Goal: Navigation & Orientation: Find specific page/section

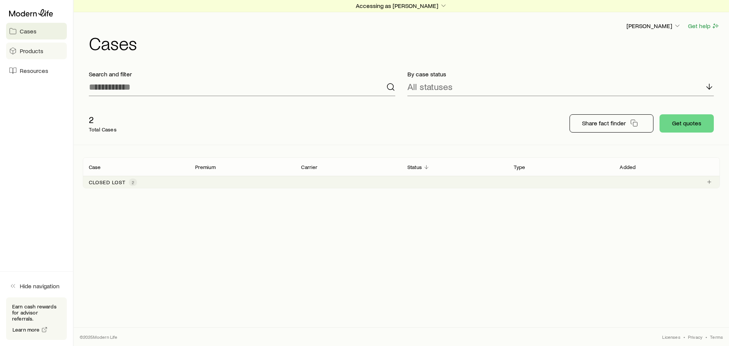
click at [25, 51] on span "Products" at bounding box center [32, 51] width 24 height 8
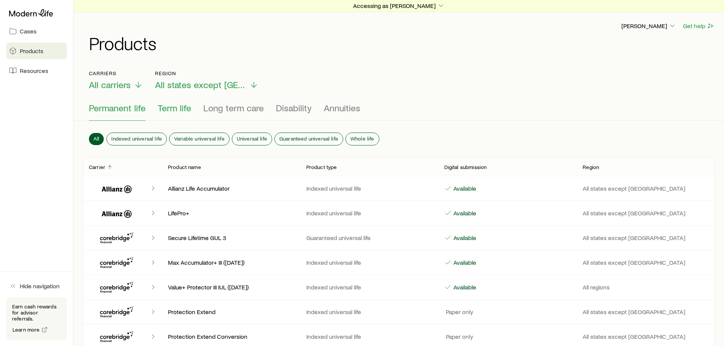
click at [175, 109] on span "Term life" at bounding box center [174, 108] width 33 height 11
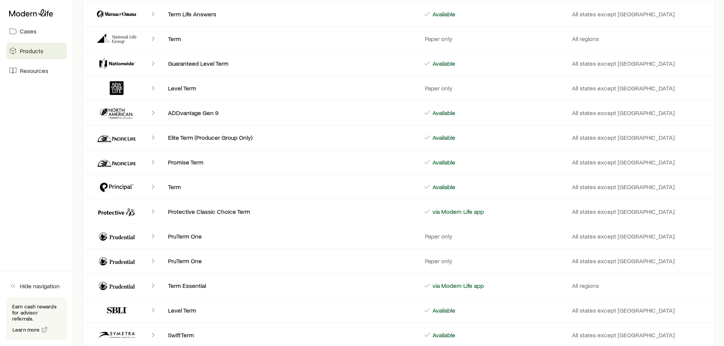
scroll to position [532, 0]
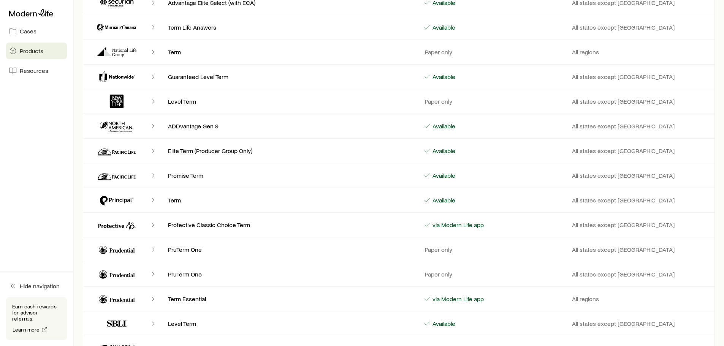
click at [183, 174] on p "Promise Term" at bounding box center [289, 176] width 243 height 8
click at [601, 176] on p "All states except [GEOGRAPHIC_DATA]" at bounding box center [640, 176] width 137 height 8
click at [114, 173] on icon "Client cases" at bounding box center [117, 175] width 46 height 18
click at [153, 173] on icon "Client cases" at bounding box center [153, 176] width 8 height 8
click at [178, 176] on p "Promise Term" at bounding box center [289, 176] width 243 height 8
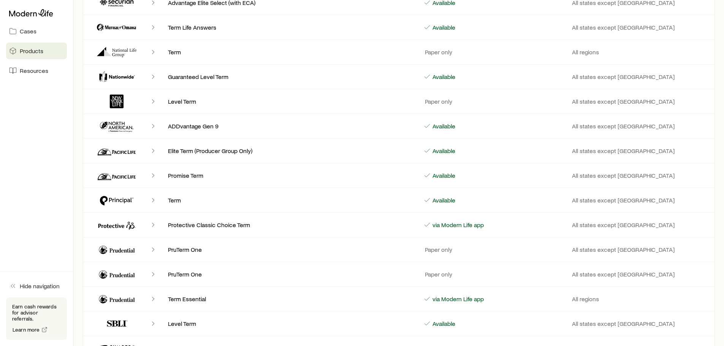
click at [126, 176] on icon "Client cases" at bounding box center [117, 175] width 46 height 18
click at [99, 175] on icon "Client cases" at bounding box center [117, 175] width 46 height 18
click at [179, 177] on p "Promise Term" at bounding box center [289, 176] width 243 height 8
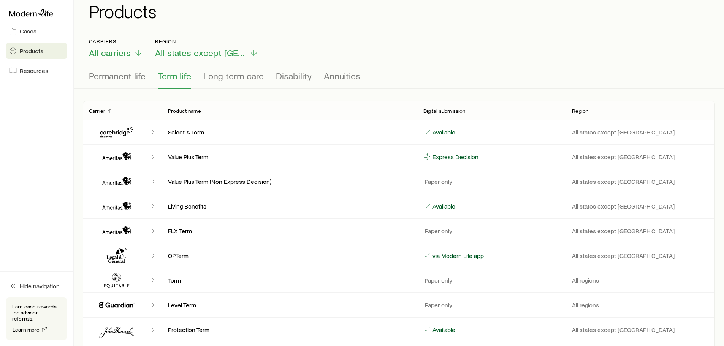
scroll to position [0, 0]
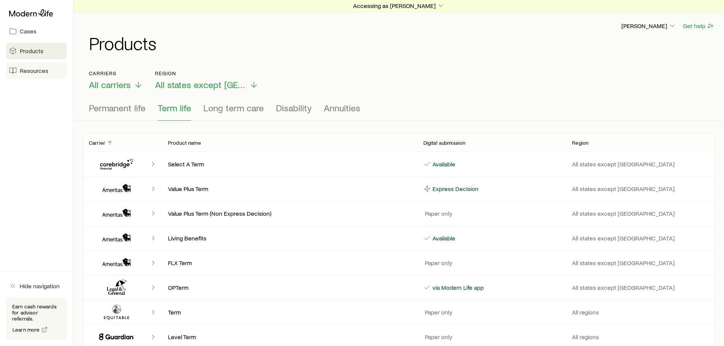
click at [31, 69] on span "Resources" at bounding box center [34, 71] width 28 height 8
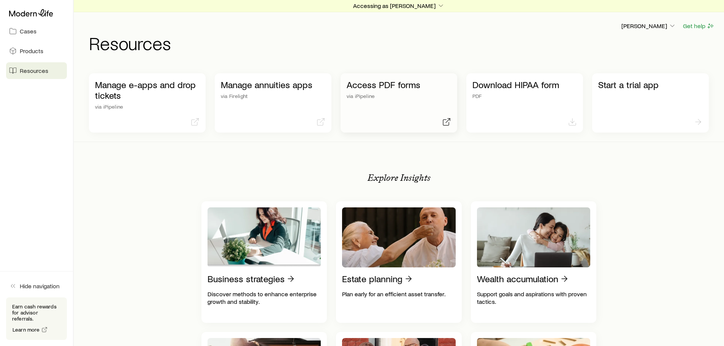
click at [407, 98] on p "via iPipeline" at bounding box center [398, 96] width 104 height 6
click at [672, 26] on polyline "button" at bounding box center [672, 26] width 4 height 2
click at [620, 70] on span "Sign out" at bounding box center [612, 67] width 21 height 8
